Goal: Task Accomplishment & Management: Manage account settings

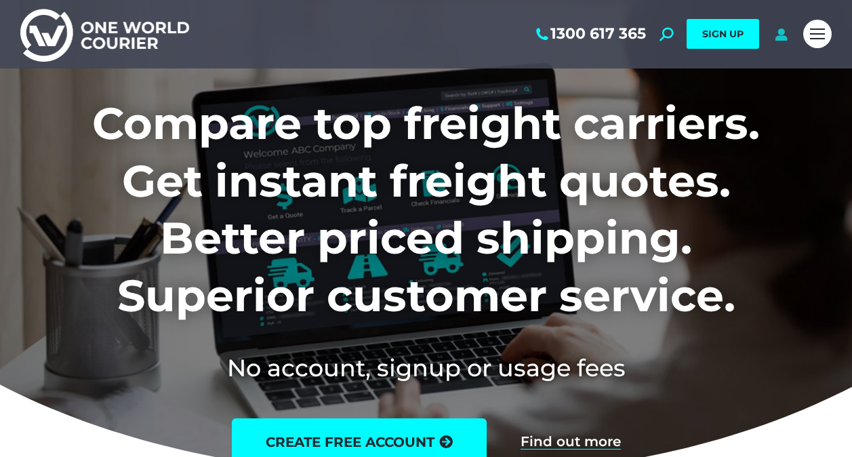
click at [778, 38] on icon at bounding box center [781, 34] width 17 height 14
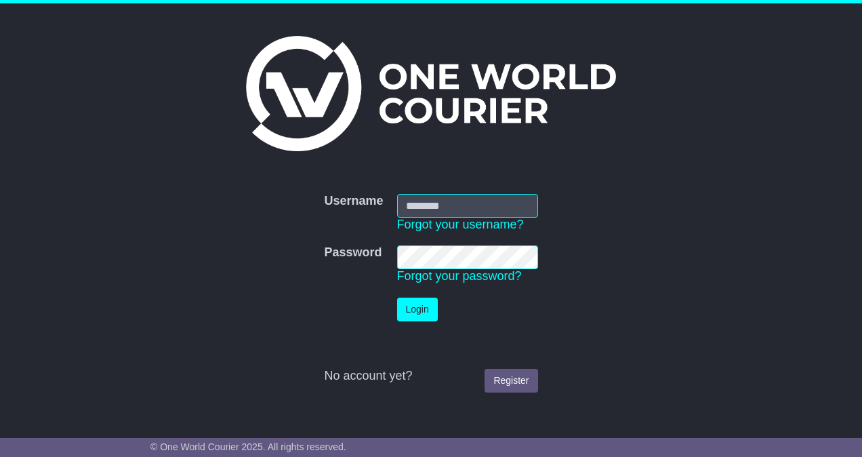
type input "**********"
click at [424, 305] on button "Login" at bounding box center [417, 310] width 41 height 24
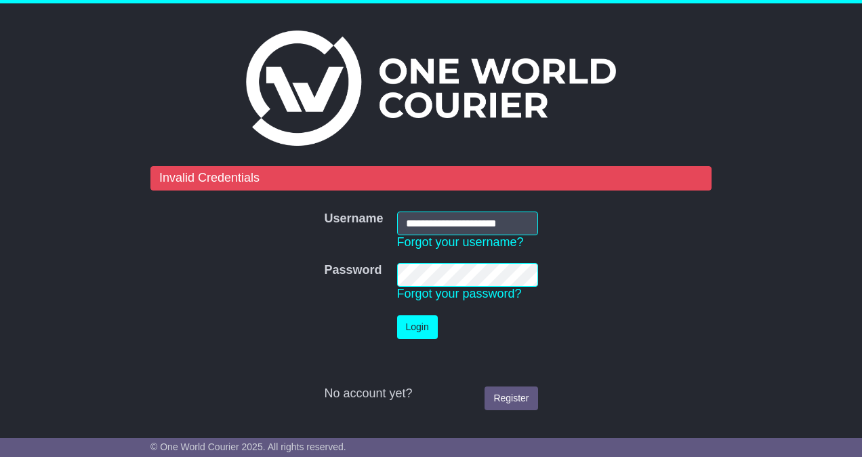
click at [596, 237] on form "**********" at bounding box center [431, 291] width 561 height 251
